Goal: Information Seeking & Learning: Learn about a topic

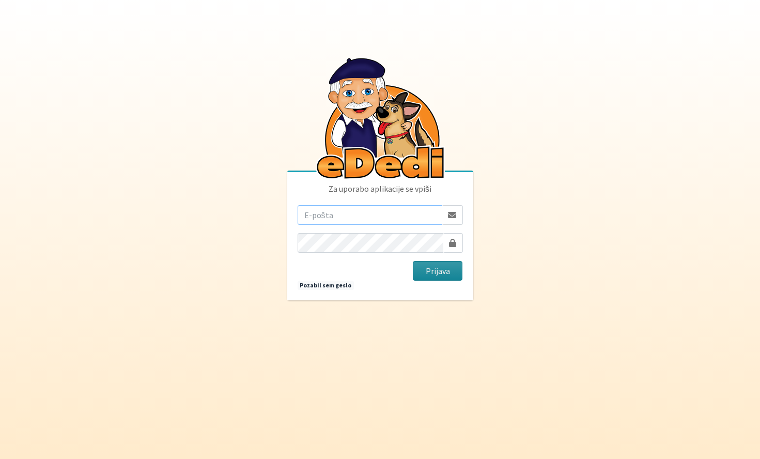
type input "ziga.dobnikar@protonmail.com"
click at [452, 270] on button "Prijava" at bounding box center [438, 271] width 50 height 20
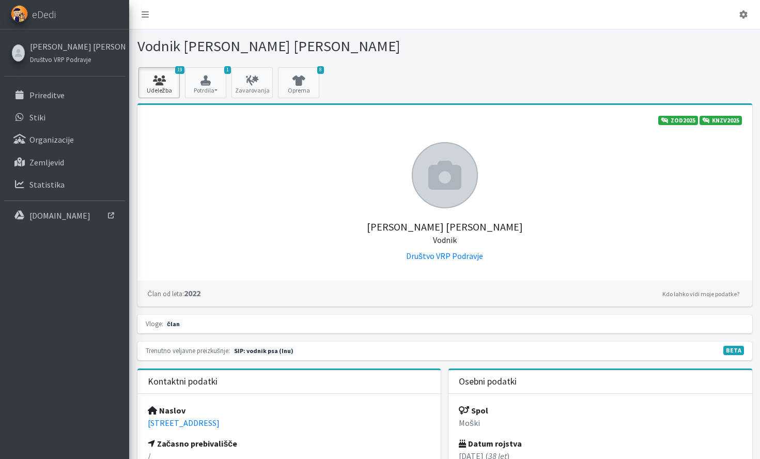
click at [166, 89] on link "19 Udeležba" at bounding box center [158, 82] width 41 height 31
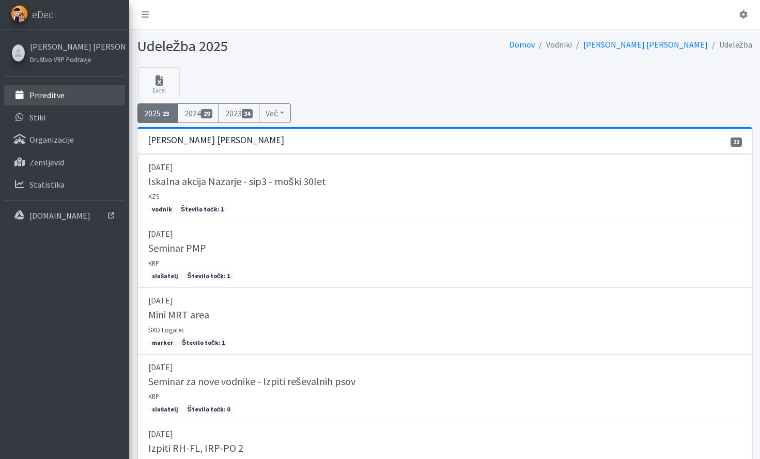
click at [51, 92] on p "Prireditve" at bounding box center [46, 95] width 35 height 10
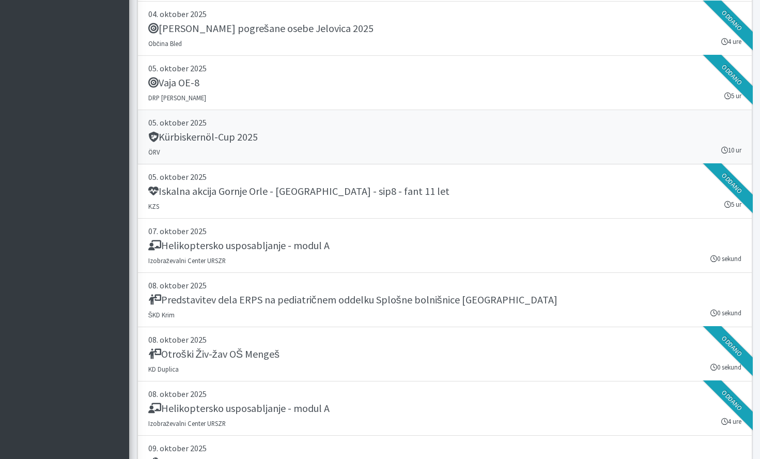
scroll to position [2170, 0]
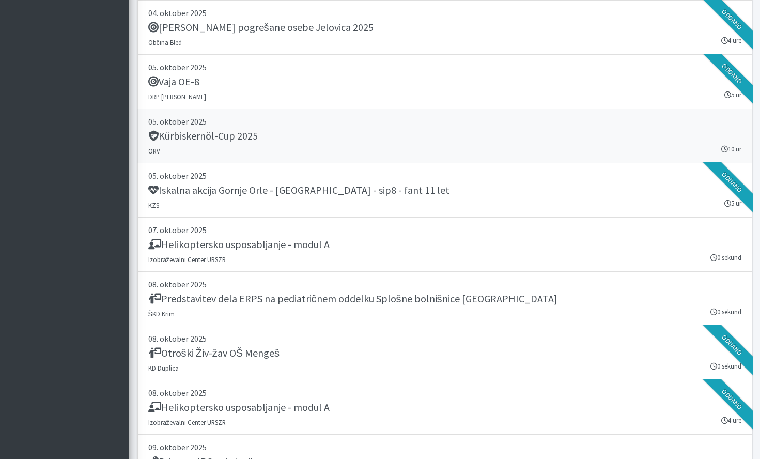
click at [339, 153] on link "05. oktober 2025 Kürbiskernöl-Cup 2025 ÖRV 10 ur" at bounding box center [444, 136] width 615 height 54
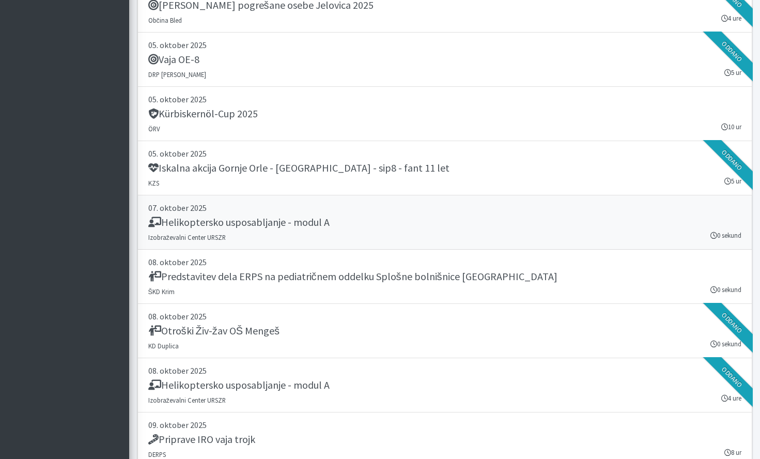
click at [434, 233] on link "07. oktober 2025 Helikoptersko usposabljanje - modul A Izobraževalni Center URS…" at bounding box center [444, 222] width 615 height 54
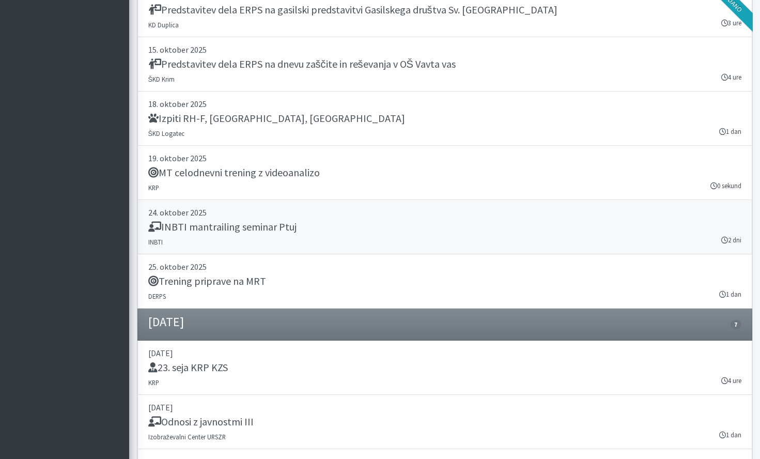
scroll to position [2881, 0]
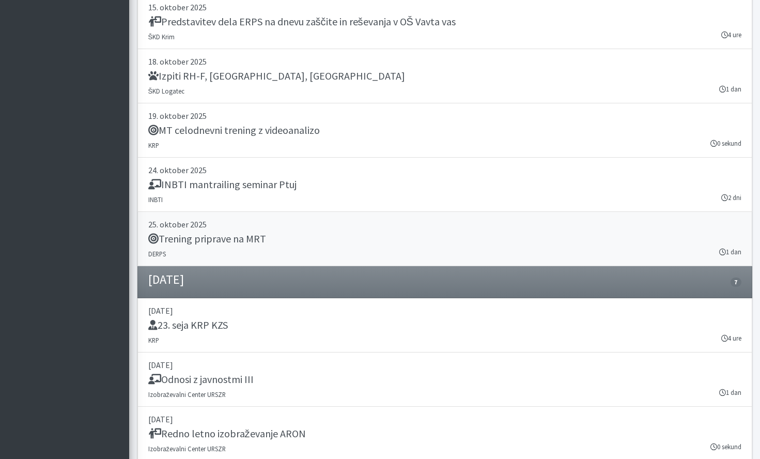
click at [410, 258] on link "25. oktober 2025 Trening priprave na MRT DERPS 1 dan" at bounding box center [444, 239] width 615 height 54
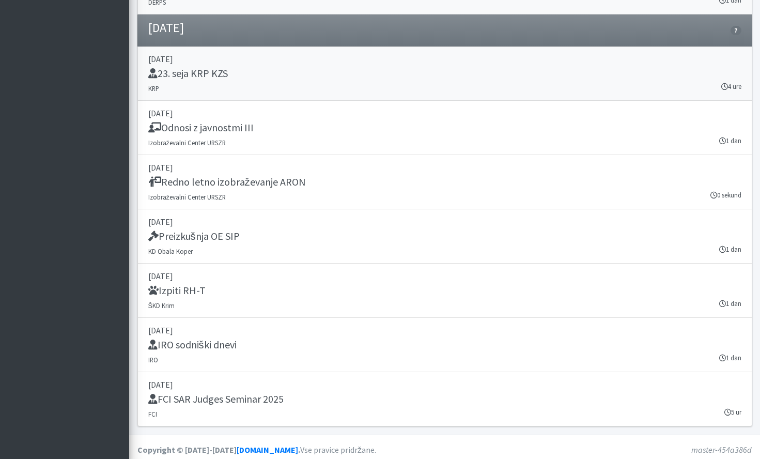
scroll to position [3138, 0]
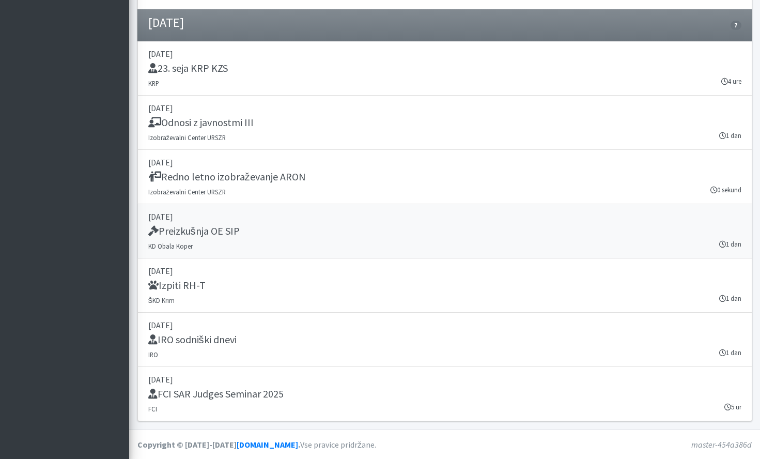
click at [398, 232] on div "Preizkušnja OE SIP" at bounding box center [444, 232] width 593 height 14
click at [412, 275] on p "29. november 2025" at bounding box center [444, 270] width 593 height 12
